Goal: Information Seeking & Learning: Check status

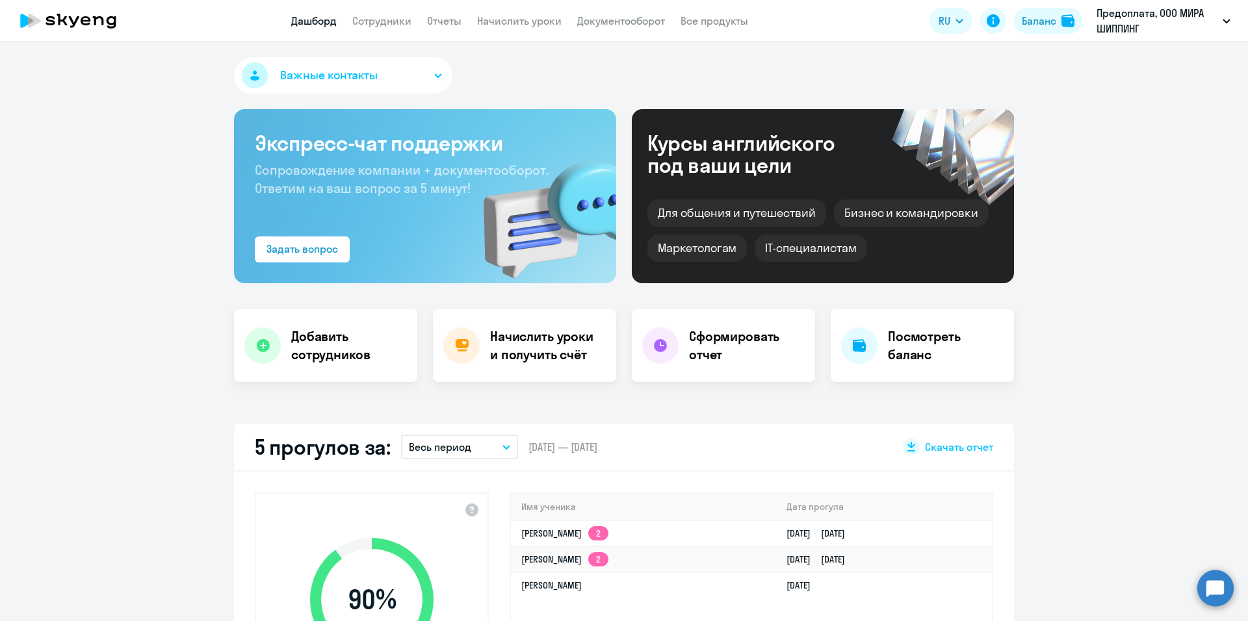
select select "30"
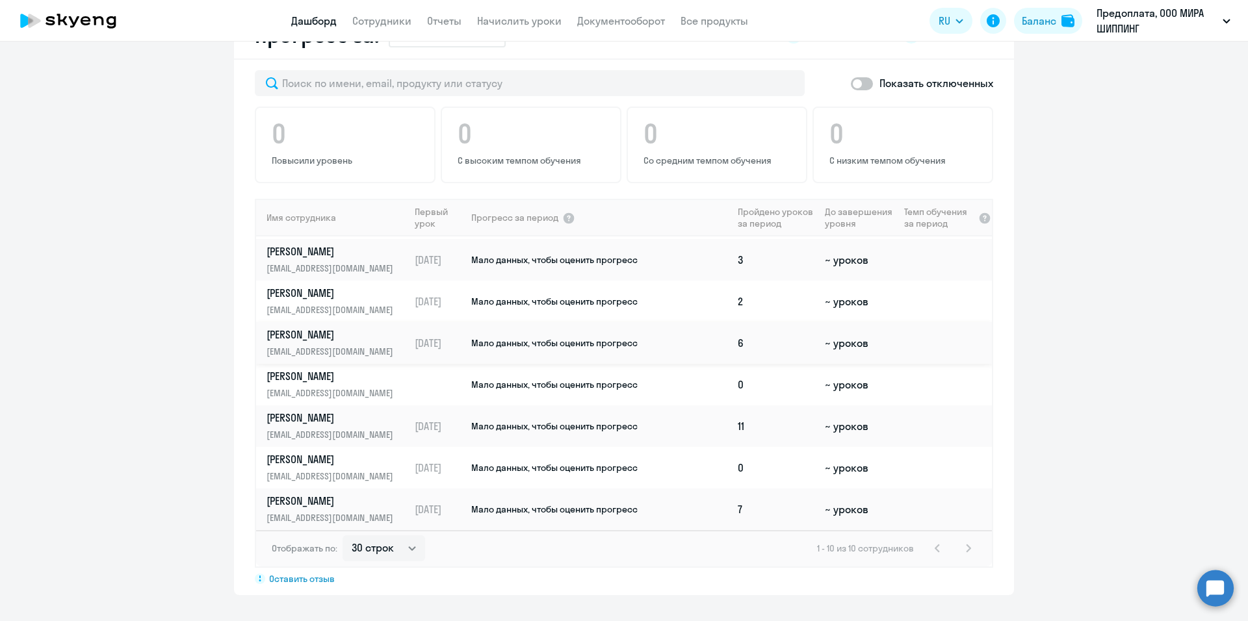
scroll to position [910, 0]
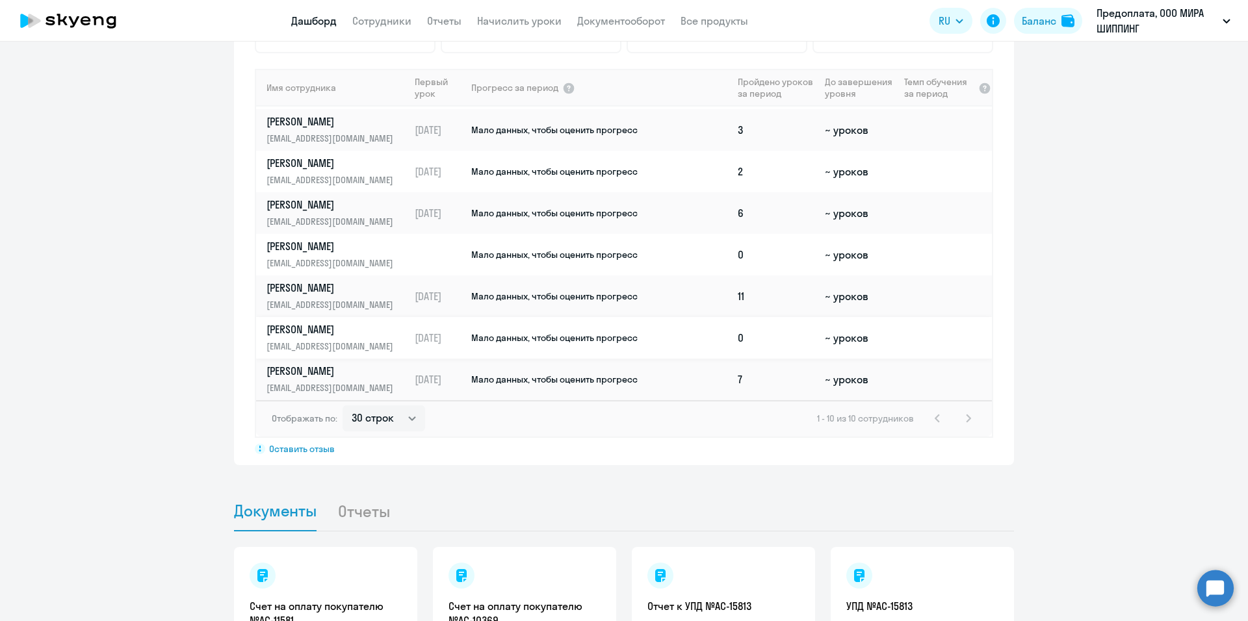
click at [635, 343] on td "Мало данных, чтобы оценить прогресс" at bounding box center [601, 338] width 263 height 42
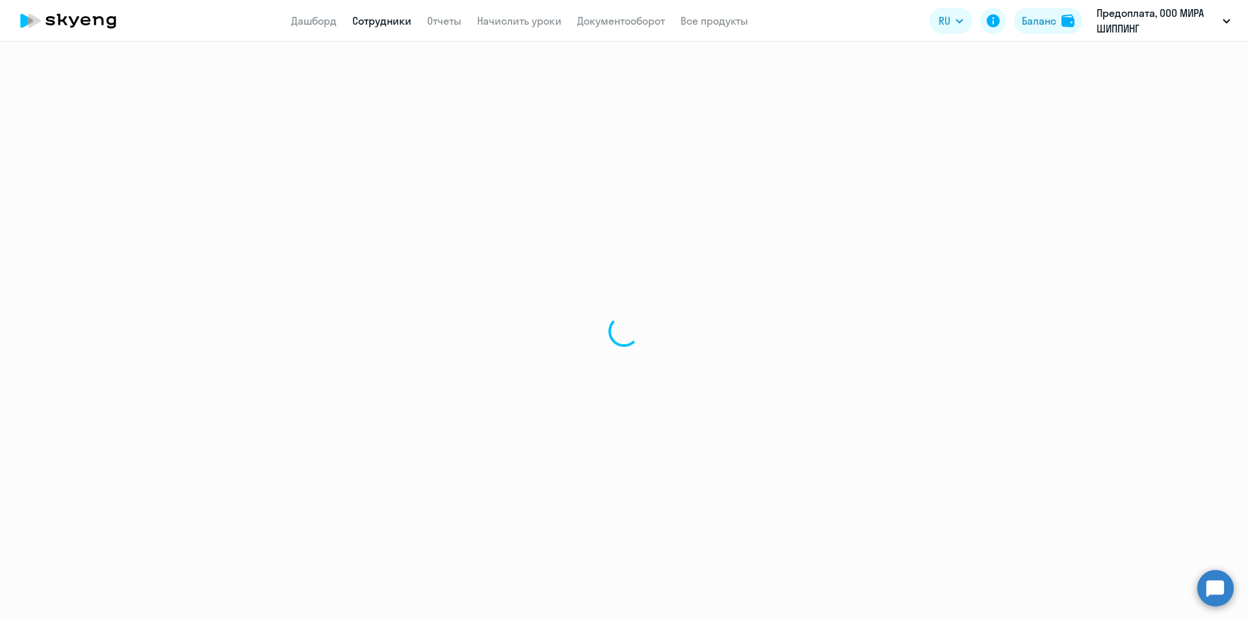
select select "english"
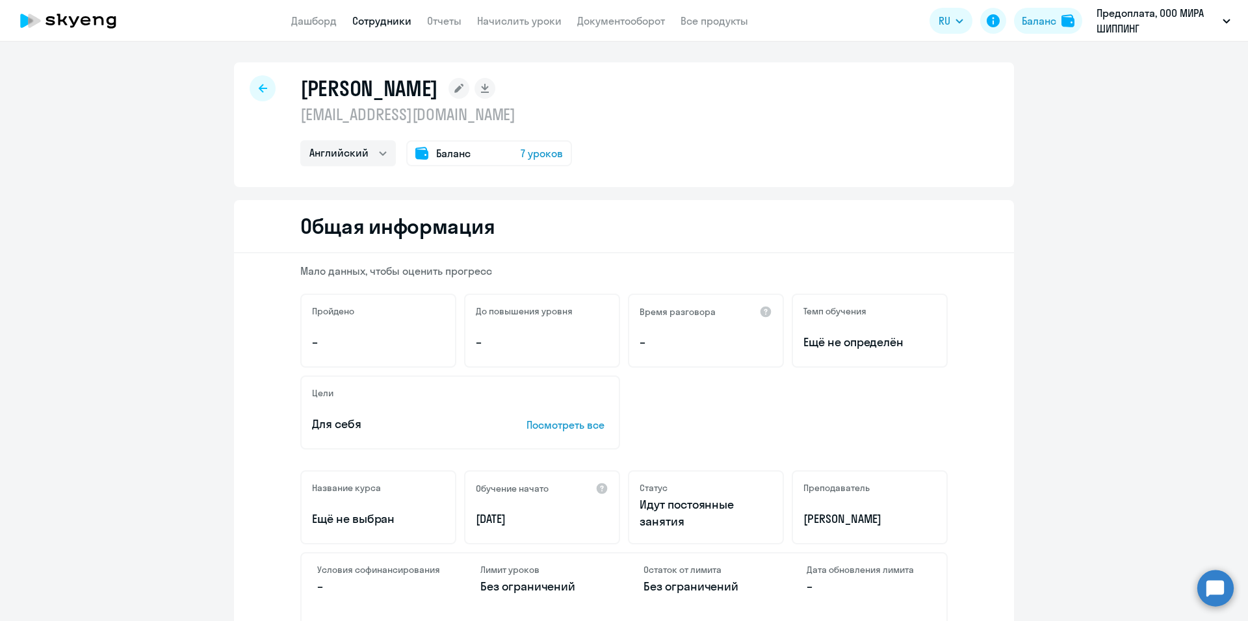
click at [263, 89] on div at bounding box center [263, 88] width 26 height 26
select select "30"
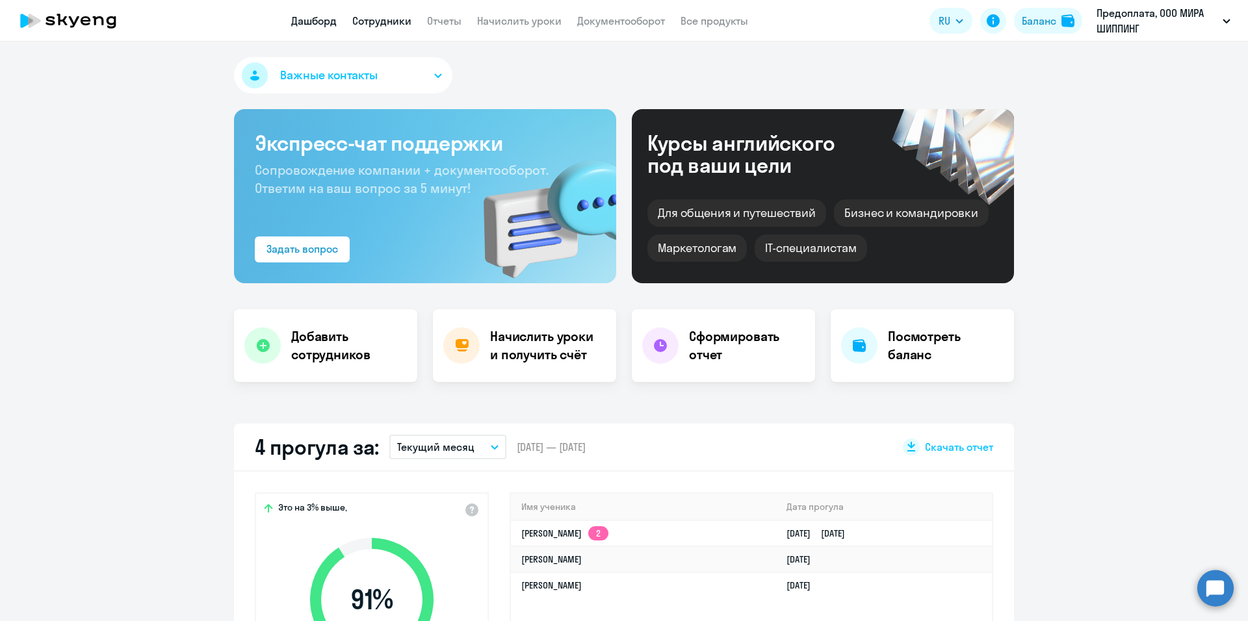
click at [381, 20] on link "Сотрудники" at bounding box center [381, 20] width 59 height 13
select select "30"
